Goal: Find specific page/section: Locate a particular part of the current website

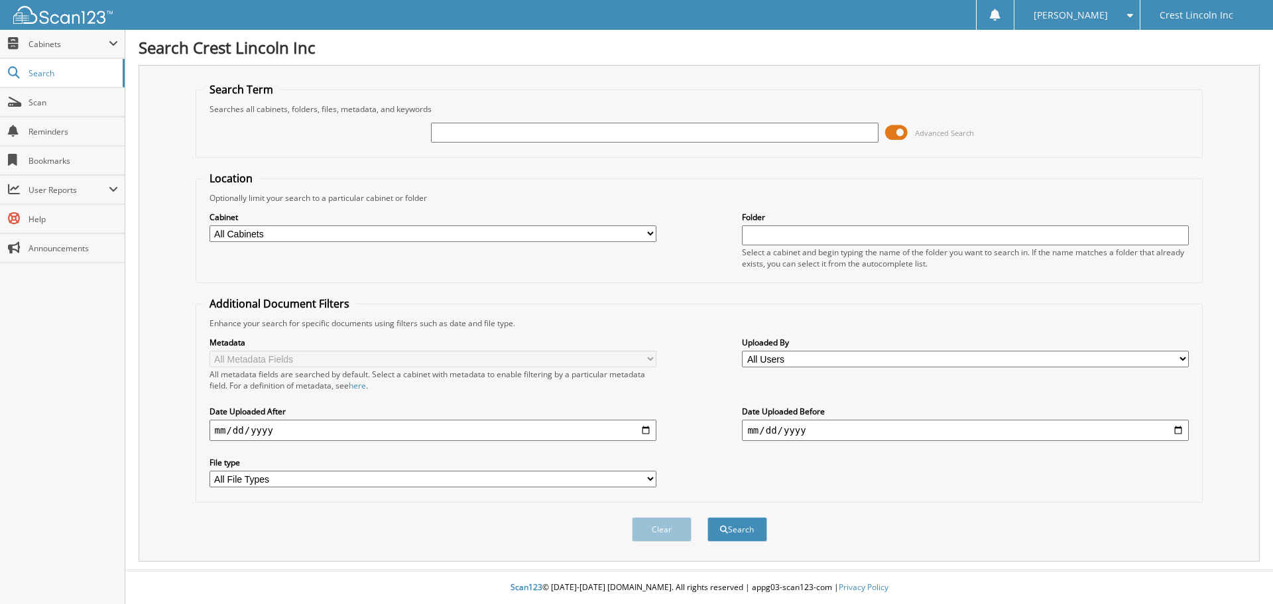
click at [900, 125] on span at bounding box center [896, 133] width 23 height 20
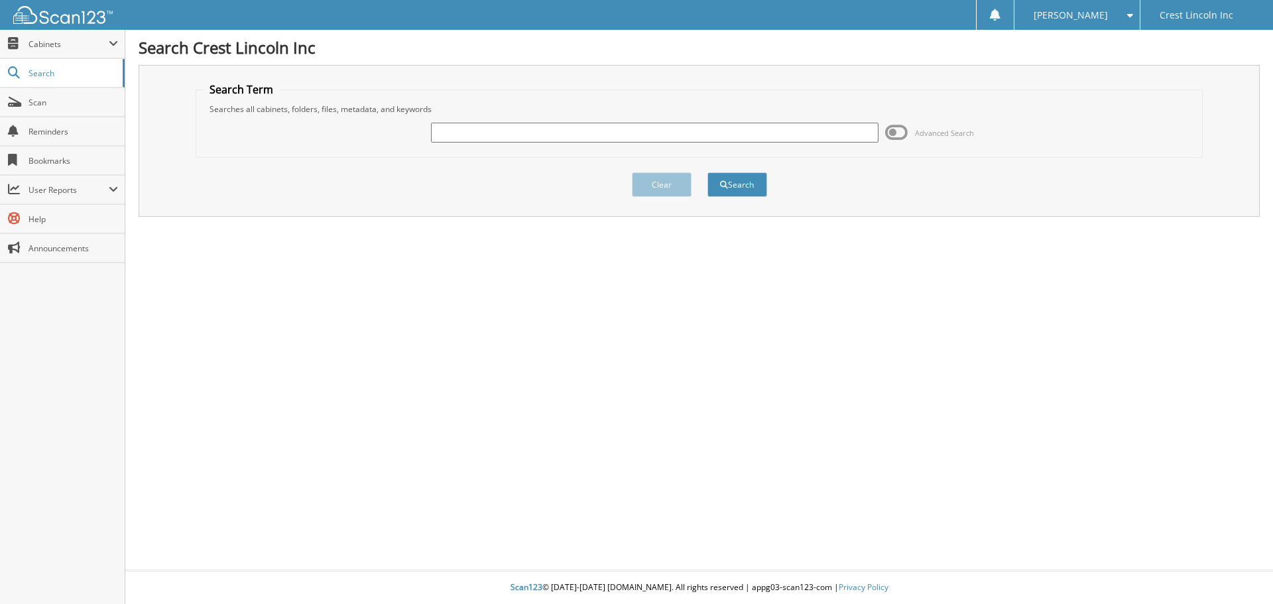
click at [613, 130] on input "text" at bounding box center [654, 133] width 447 height 20
type input "723848"
click at [707, 172] on button "Search" at bounding box center [737, 184] width 60 height 25
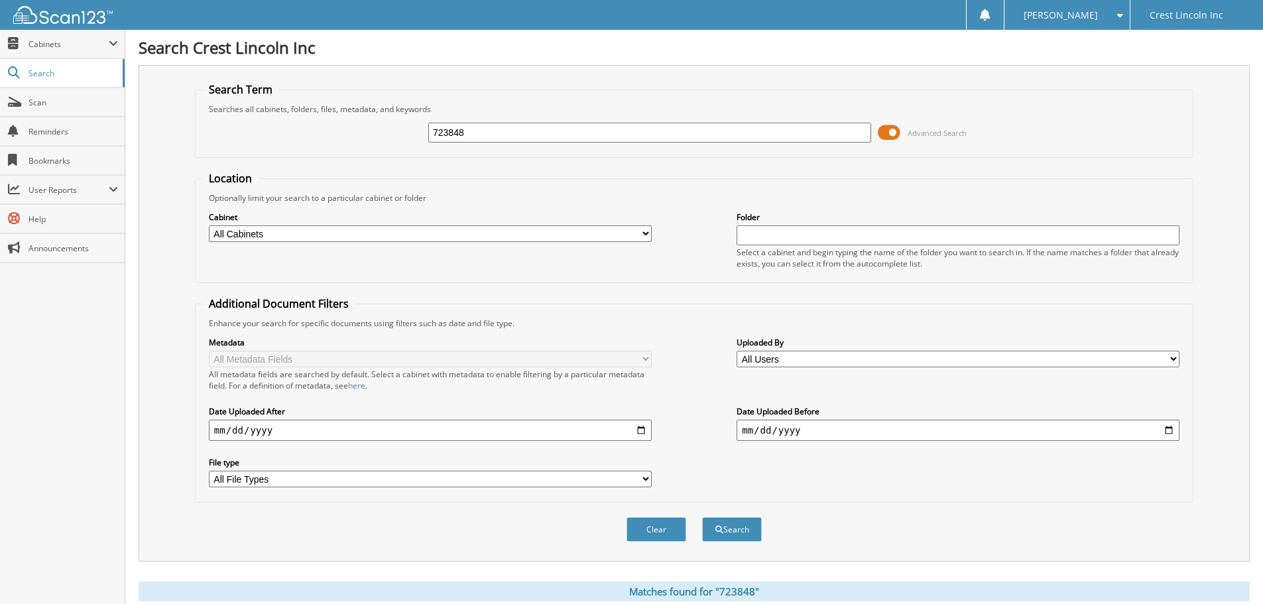
click at [895, 127] on span at bounding box center [889, 133] width 23 height 20
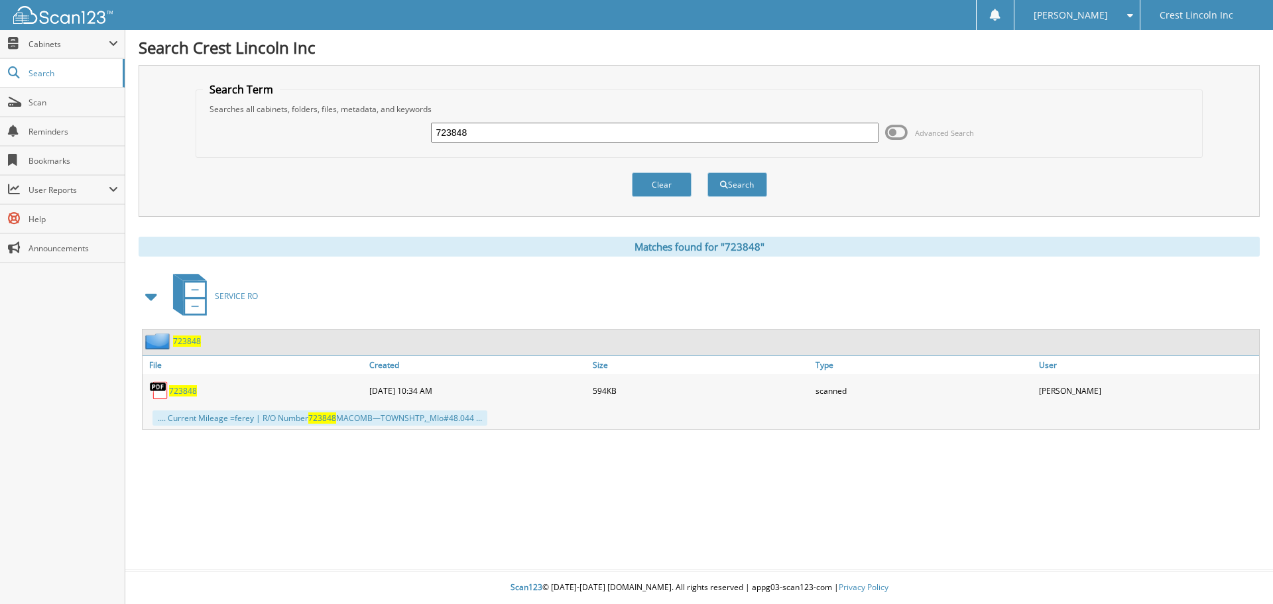
click at [176, 389] on span "723848" at bounding box center [183, 390] width 28 height 11
